Goal: Register for event/course

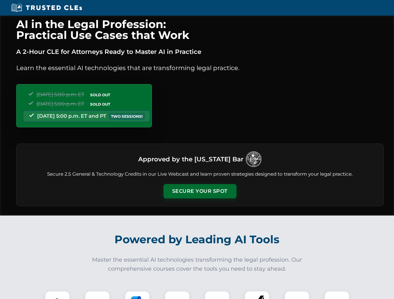
click at [199, 191] on button "Secure Your Spot" at bounding box center [199, 191] width 73 height 14
click at [57, 295] on img at bounding box center [57, 303] width 18 height 18
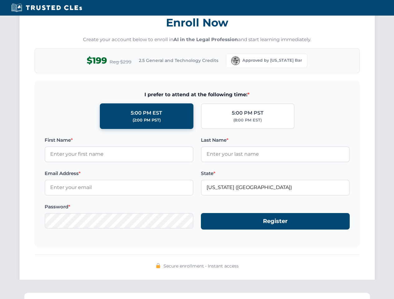
scroll to position [612, 0]
